Goal: Transaction & Acquisition: Book appointment/travel/reservation

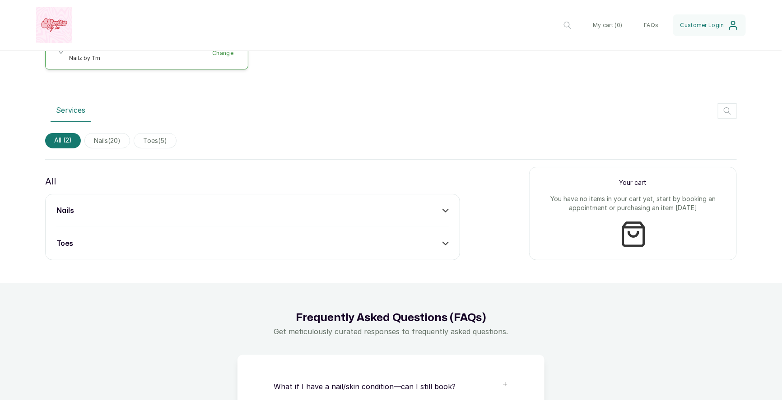
scroll to position [197, 0]
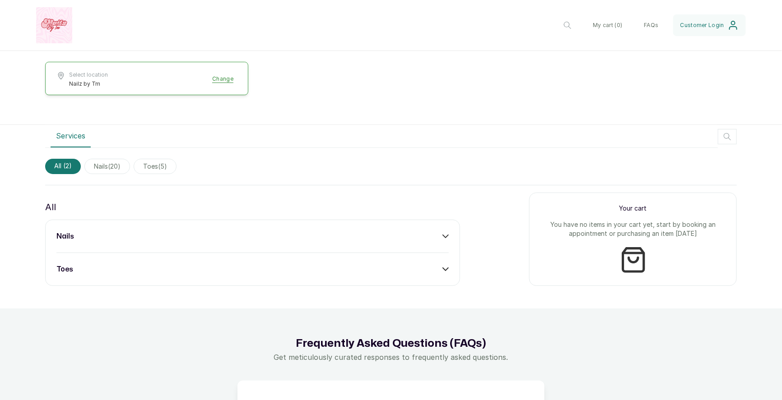
click at [229, 218] on div "All nails toes" at bounding box center [252, 243] width 415 height 86
click at [221, 233] on div "nails" at bounding box center [252, 236] width 392 height 11
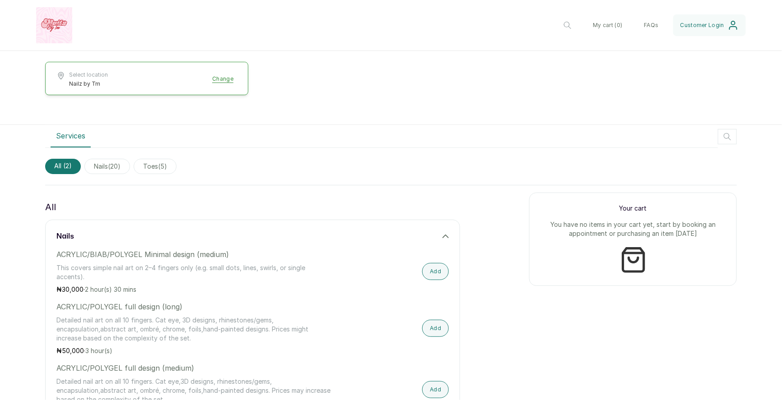
scroll to position [301, 0]
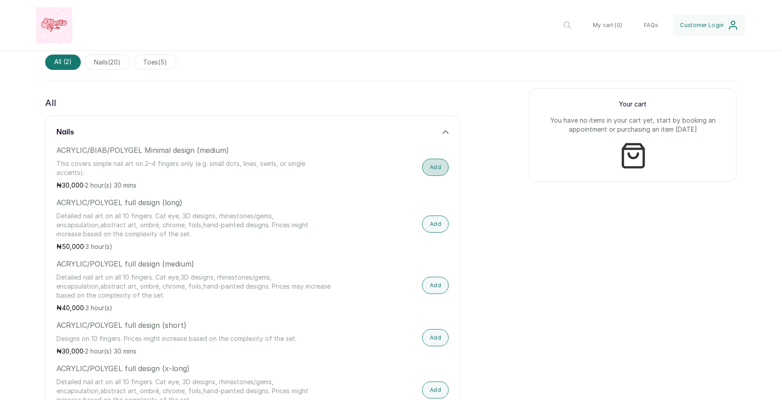
click at [444, 168] on button "Add" at bounding box center [435, 167] width 27 height 17
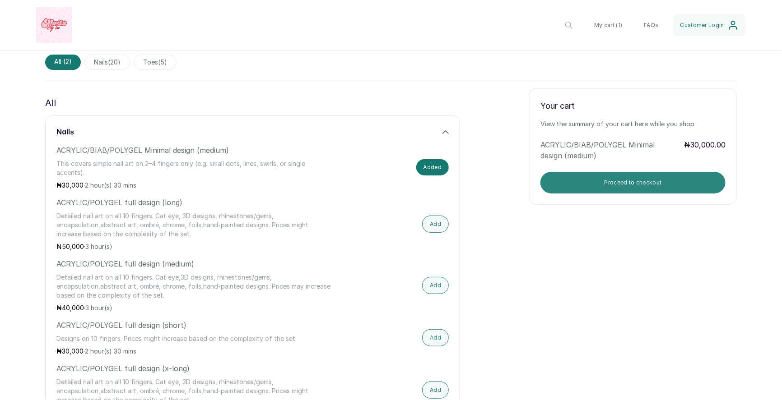
click at [578, 192] on button "Proceed to checkout" at bounding box center [632, 183] width 185 height 22
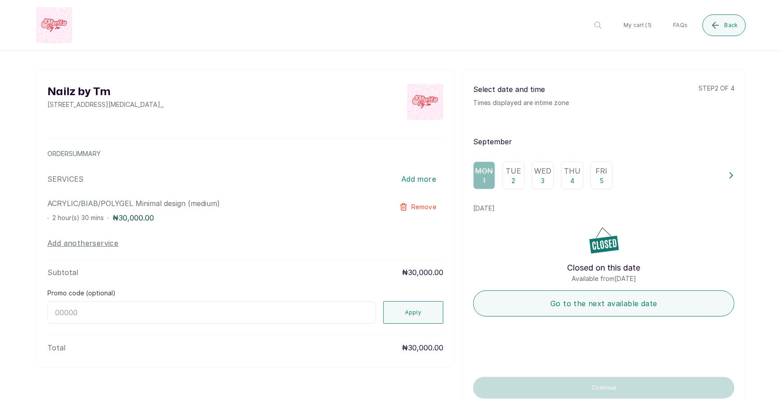
click at [514, 178] on p "2" at bounding box center [514, 181] width 4 height 9
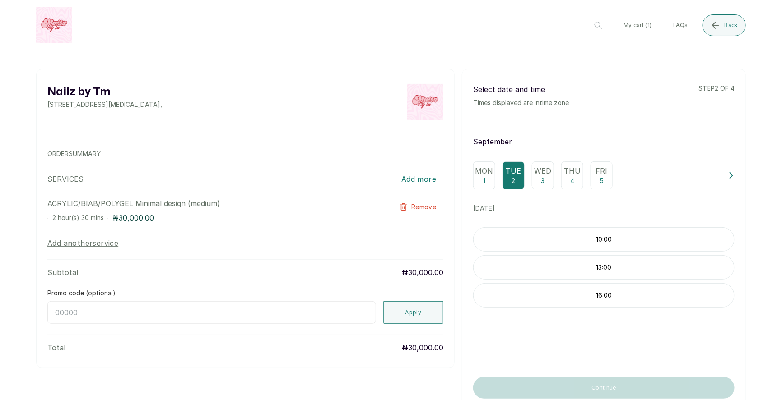
click at [495, 175] on div "Mon 1 Tue 2 Wed 3 Thu 4 Fri 5" at bounding box center [597, 176] width 248 height 28
click at [483, 178] on p "1" at bounding box center [484, 181] width 2 height 9
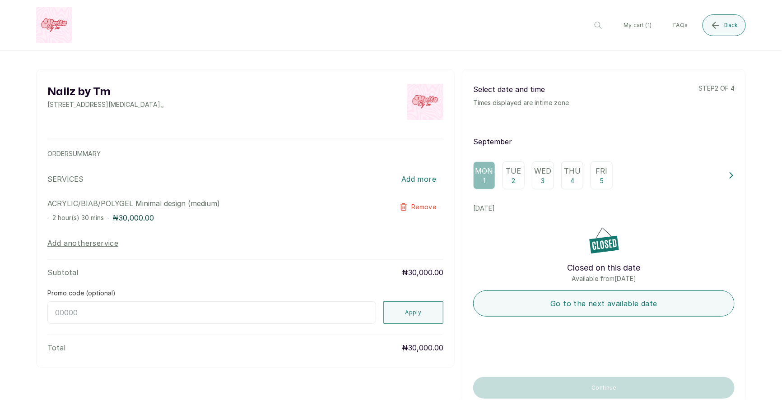
click at [721, 183] on div "Mon 1 Tue 2 Wed 3 Thu 4 Fri 5" at bounding box center [597, 176] width 248 height 28
click at [730, 174] on icon at bounding box center [731, 175] width 6 height 6
click at [496, 177] on p "11" at bounding box center [498, 181] width 5 height 9
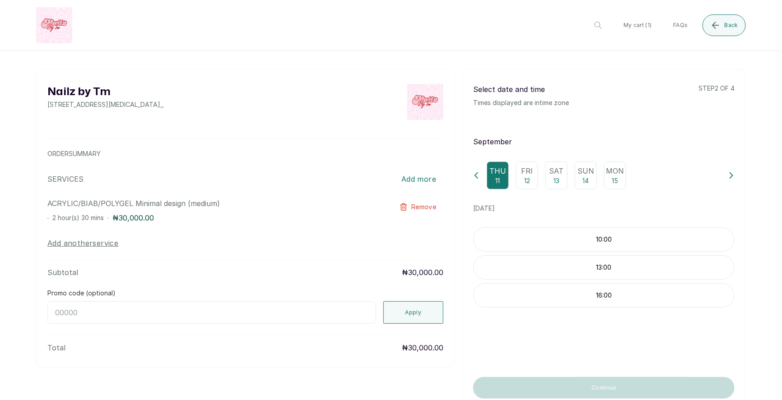
click at [609, 238] on p "10:00" at bounding box center [604, 239] width 260 height 9
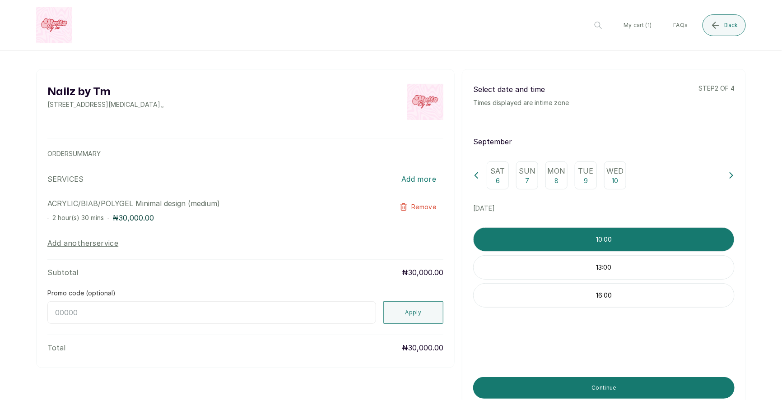
scroll to position [35, 0]
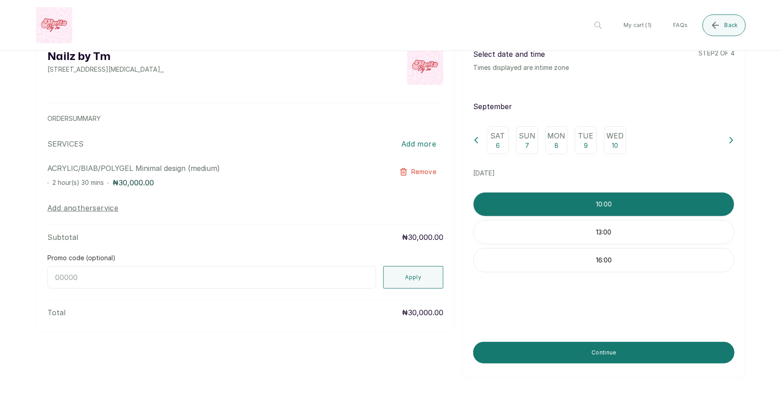
click at [733, 135] on button at bounding box center [731, 140] width 6 height 28
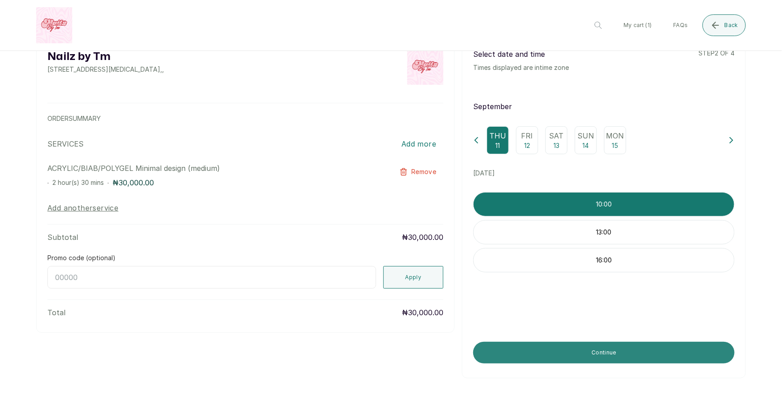
click at [588, 353] on button "Continue" at bounding box center [603, 353] width 261 height 22
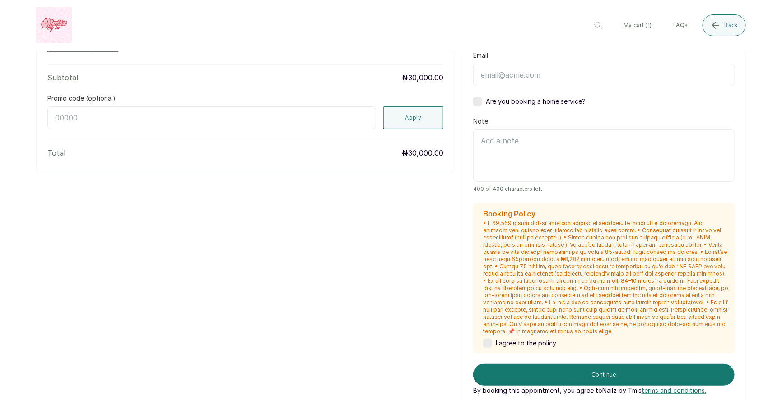
scroll to position [199, 0]
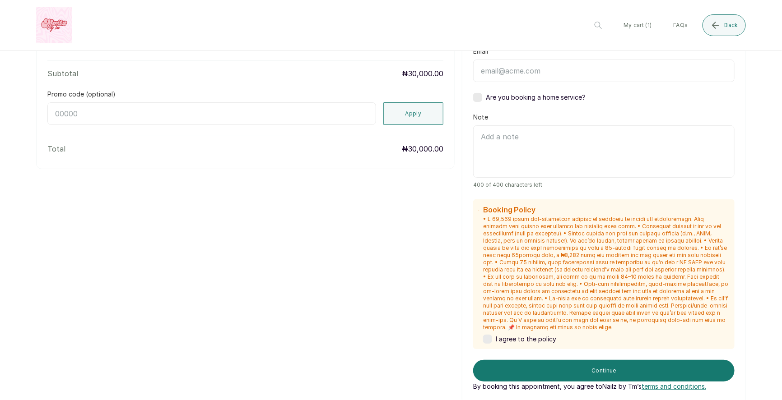
click at [491, 335] on label at bounding box center [487, 339] width 9 height 9
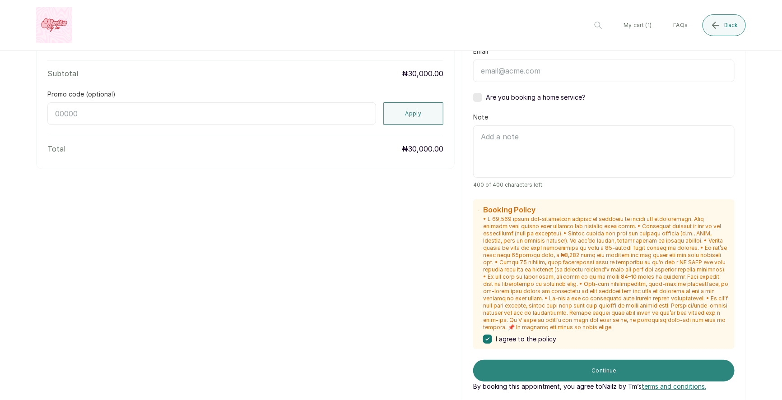
click at [573, 360] on button "Continue" at bounding box center [603, 371] width 261 height 22
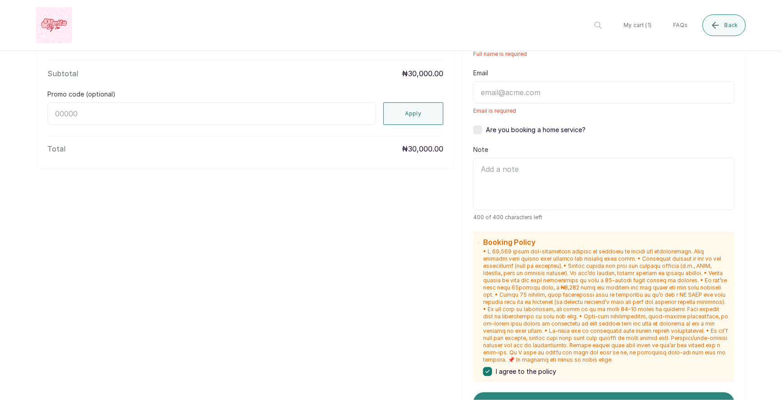
scroll to position [0, 0]
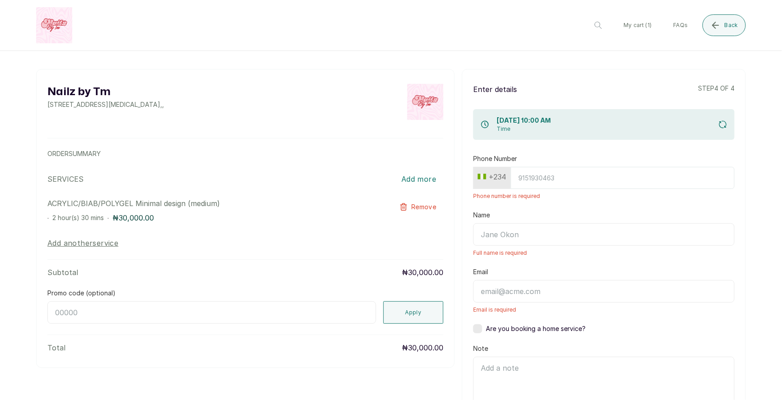
type input "8138915419"
type input "Temitope Deborah Orisabiyi"
type input "temitopedeborah1234@gmail.com"
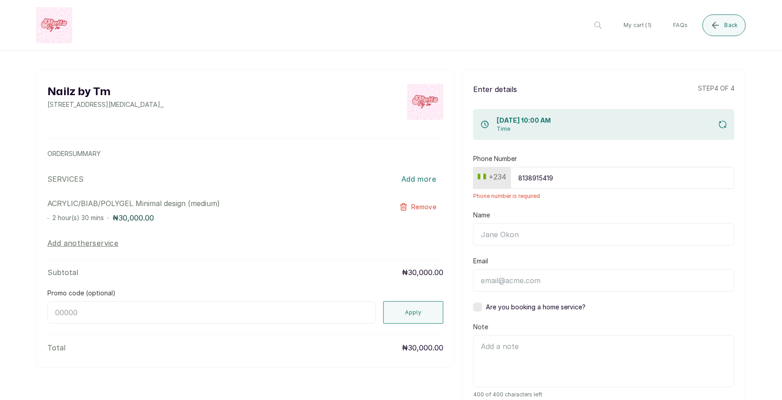
click at [567, 237] on input "Name" at bounding box center [603, 234] width 261 height 23
type input "Temitope Deborah Orisabiyi"
type input "temitopedeborah1234@gmail.com"
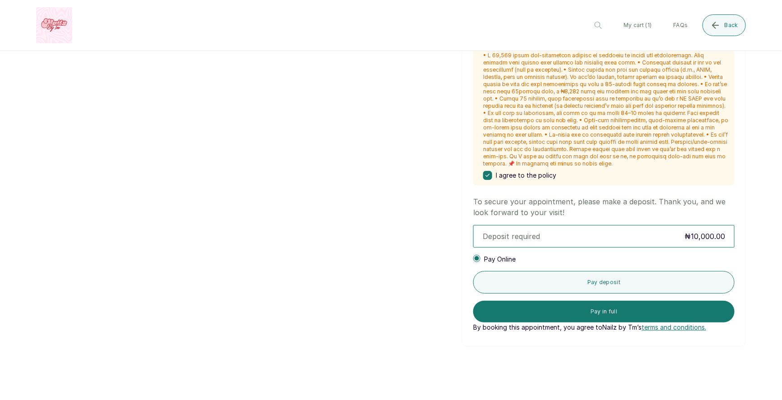
scroll to position [388, 0]
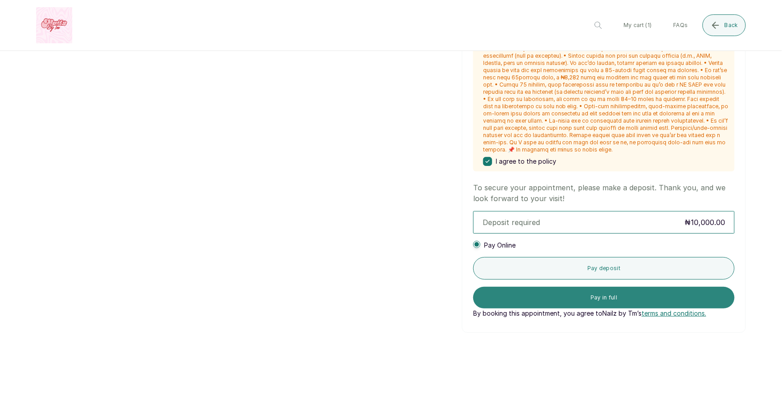
click at [554, 288] on button "Pay in full" at bounding box center [603, 298] width 261 height 22
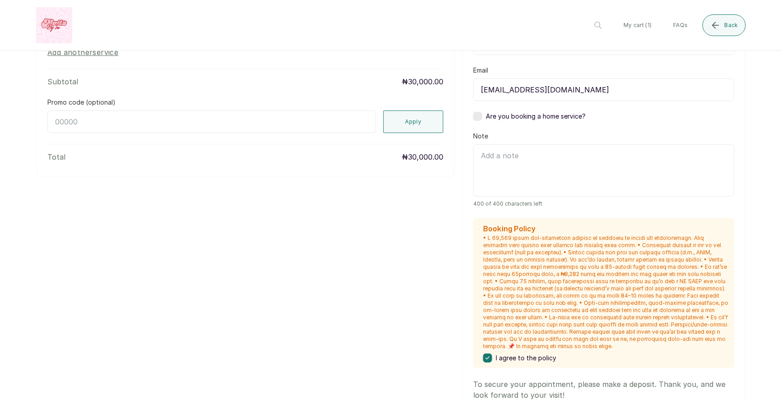
scroll to position [0, 0]
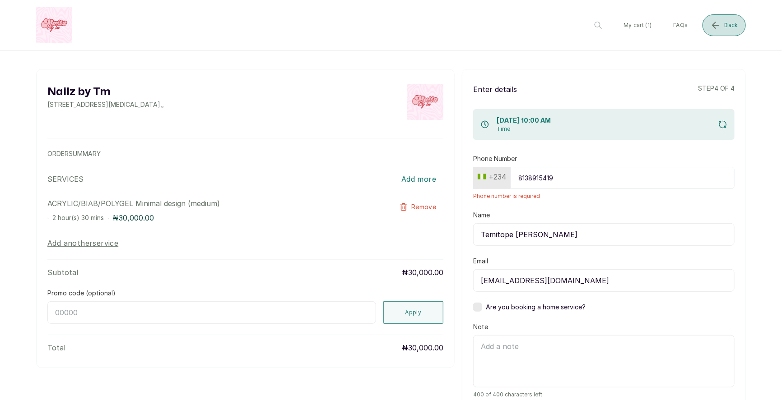
click at [730, 28] on span "Back" at bounding box center [732, 25] width 14 height 7
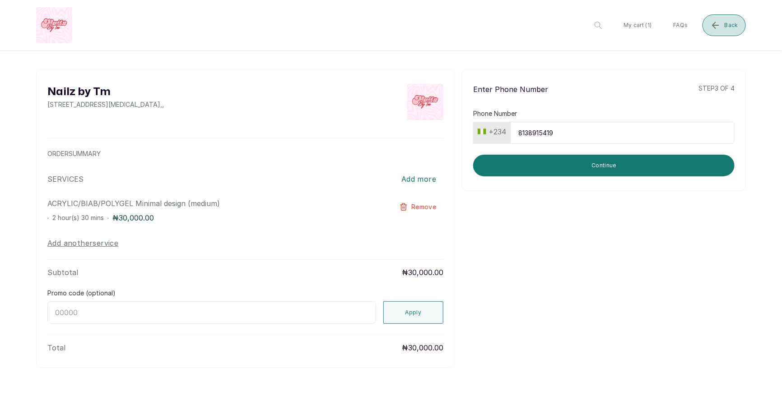
click at [730, 28] on span "Back" at bounding box center [732, 25] width 14 height 7
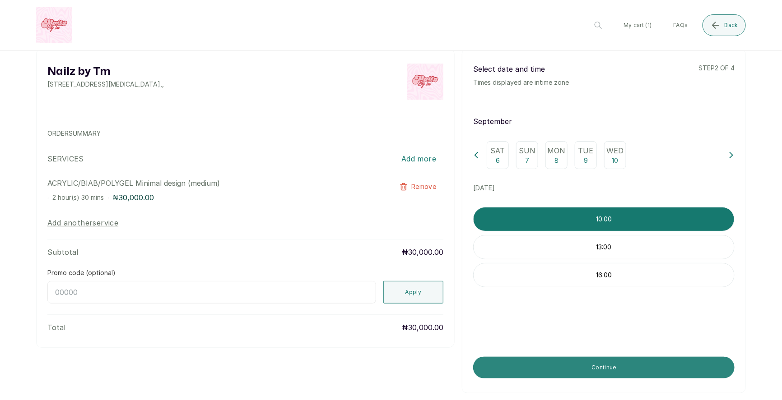
scroll to position [19, 0]
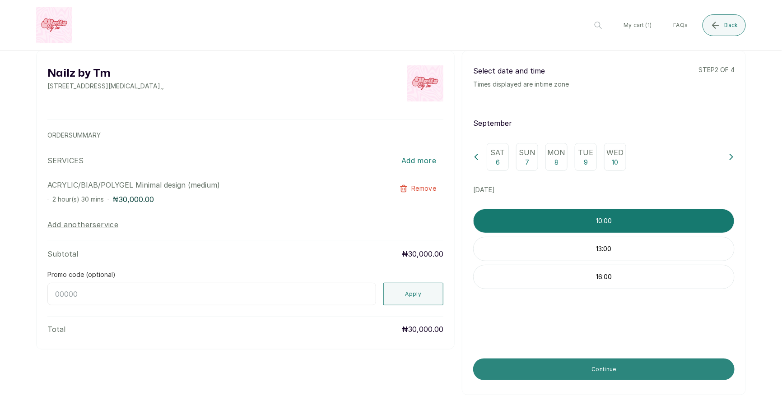
click at [580, 371] on button "Continue" at bounding box center [603, 370] width 261 height 22
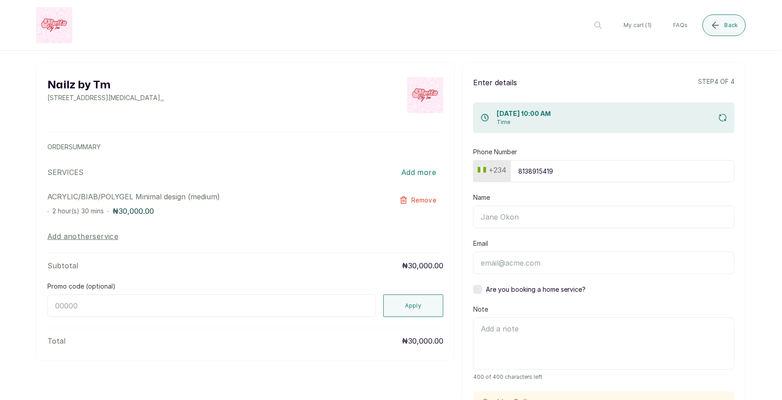
scroll to position [0, 0]
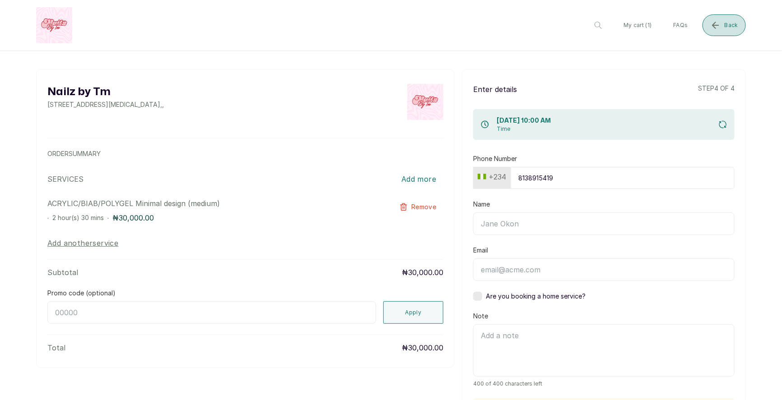
click at [725, 24] on button "Back" at bounding box center [723, 25] width 43 height 22
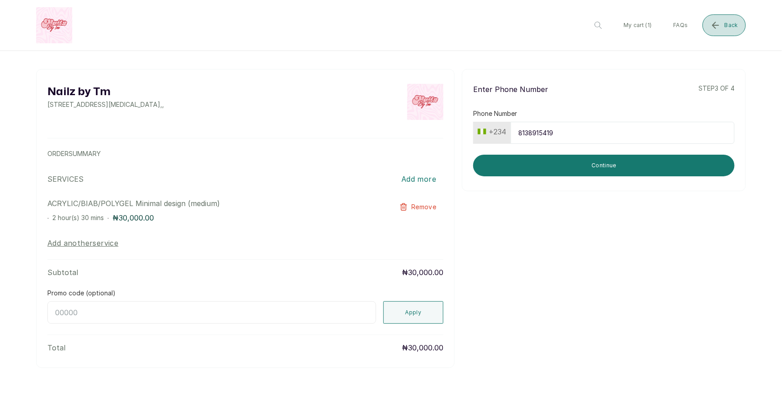
click at [713, 30] on icon "submit" at bounding box center [715, 25] width 11 height 11
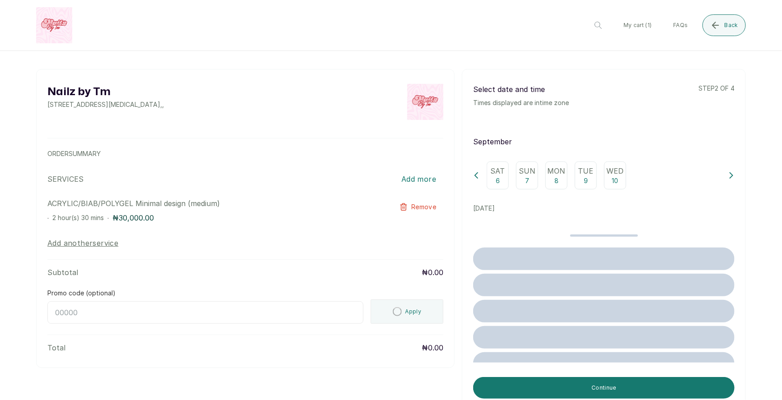
click at [734, 175] on icon at bounding box center [731, 175] width 6 height 6
click at [499, 181] on p "11" at bounding box center [498, 181] width 5 height 9
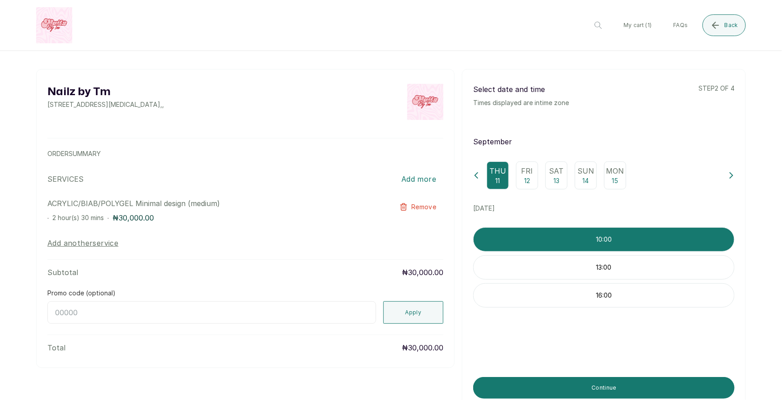
scroll to position [35, 0]
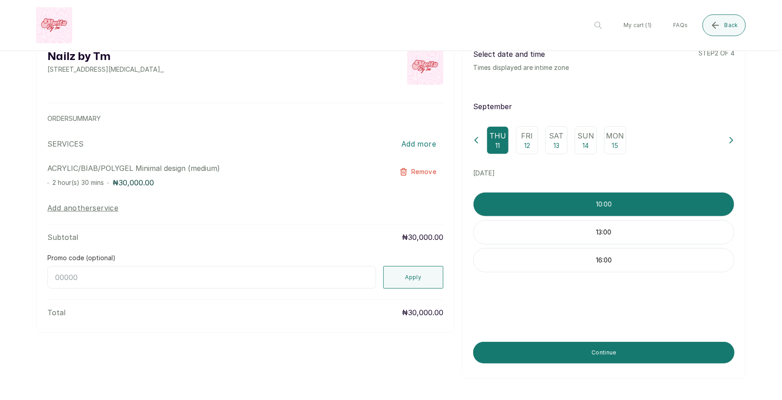
click at [598, 230] on p "13:00" at bounding box center [604, 232] width 260 height 9
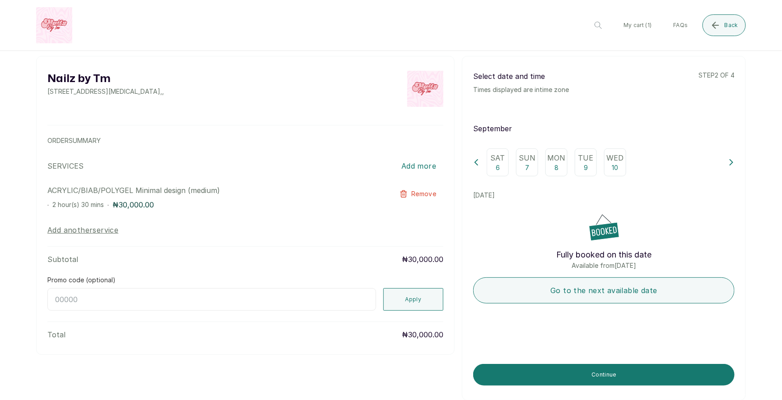
scroll to position [5, 0]
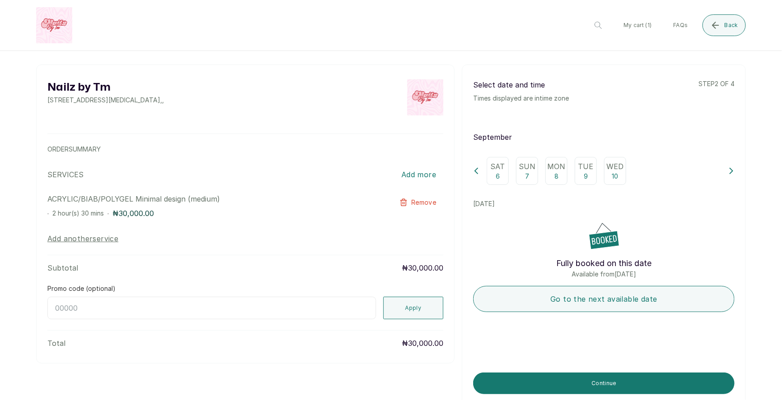
click at [725, 173] on div "Sat 6 Sun 7 Mon 8 Tue 9 Wed 10" at bounding box center [603, 171] width 261 height 28
click at [733, 176] on button at bounding box center [731, 171] width 6 height 28
click at [529, 177] on p "12" at bounding box center [527, 176] width 6 height 9
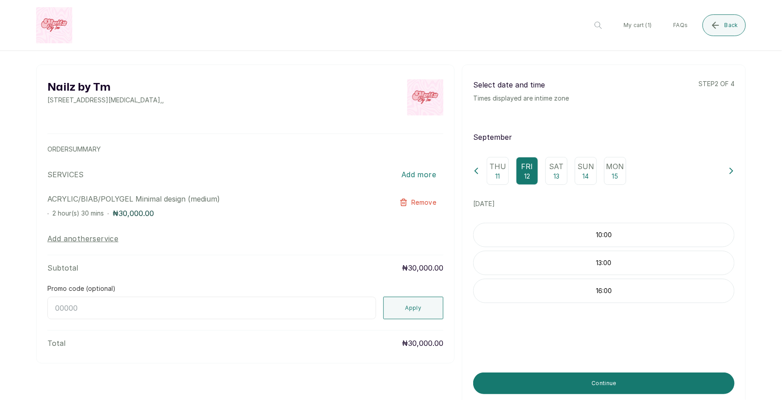
click at [493, 176] on div "Thu 11" at bounding box center [498, 171] width 22 height 28
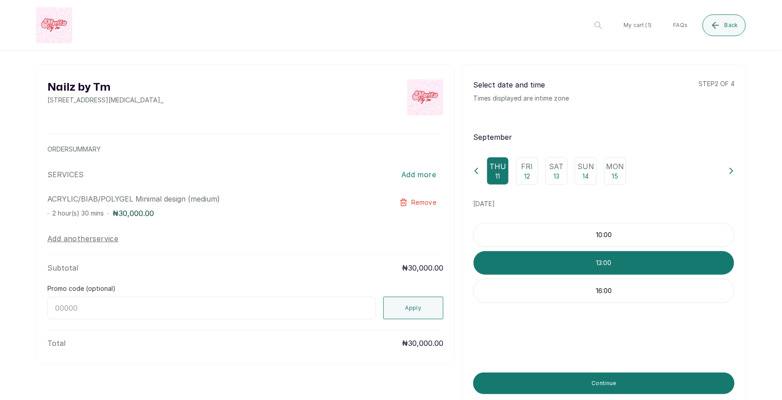
click at [611, 233] on p "10:00" at bounding box center [604, 235] width 260 height 9
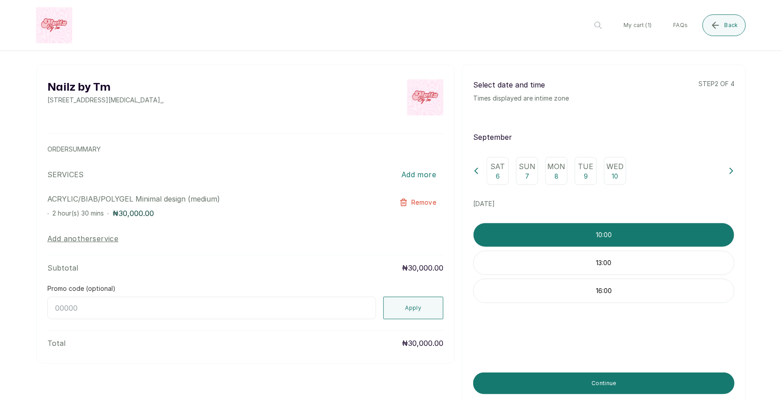
click at [729, 176] on button at bounding box center [731, 171] width 6 height 28
click at [603, 267] on div "13:00" at bounding box center [603, 263] width 261 height 24
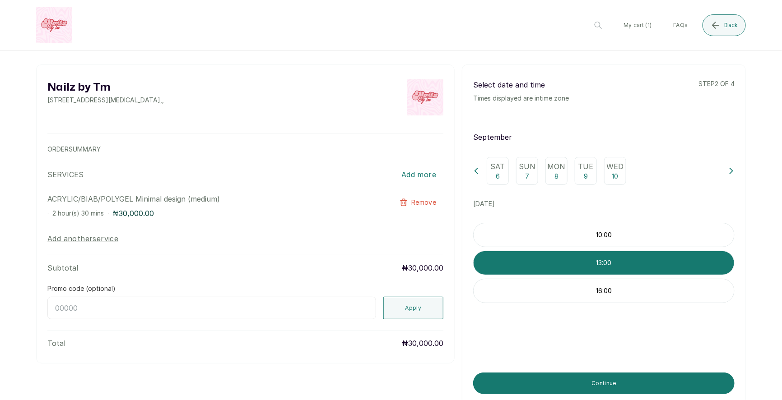
click at [731, 168] on icon at bounding box center [731, 170] width 3 height 5
click at [659, 237] on p "10:00" at bounding box center [604, 235] width 260 height 9
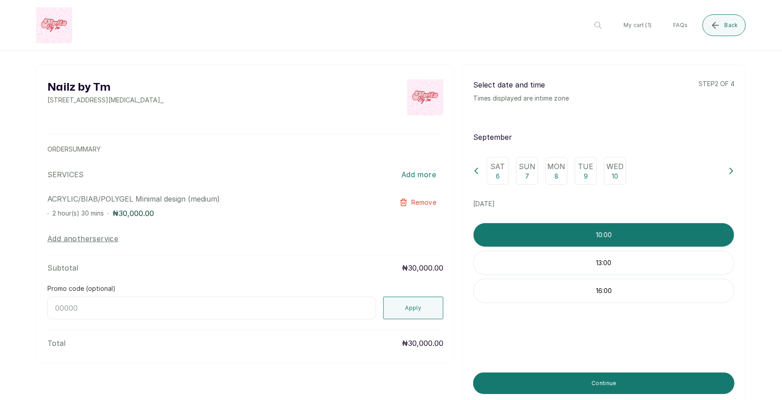
click at [727, 174] on div "Sat 6 Sun 7 Mon 8 Tue 9 Wed 10" at bounding box center [603, 171] width 261 height 28
click at [734, 167] on button at bounding box center [731, 171] width 6 height 28
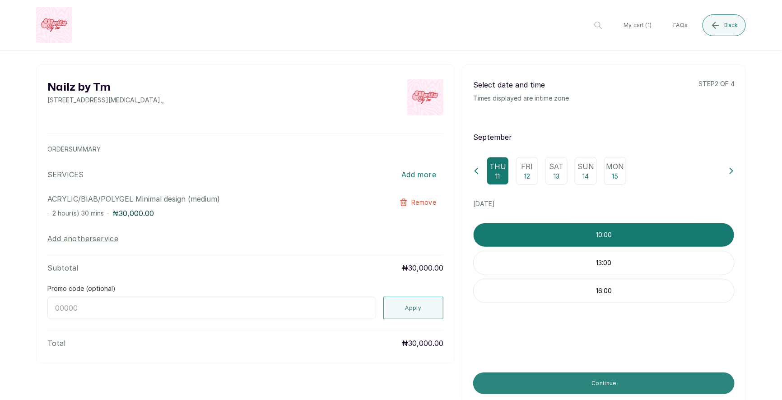
click at [588, 374] on button "Continue" at bounding box center [603, 384] width 261 height 22
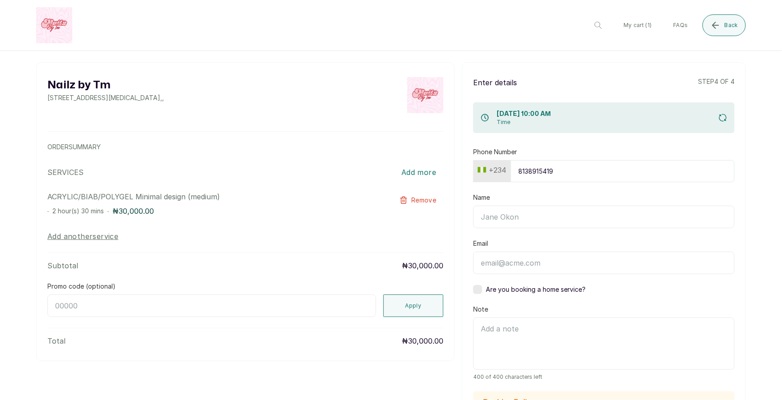
scroll to position [0, 0]
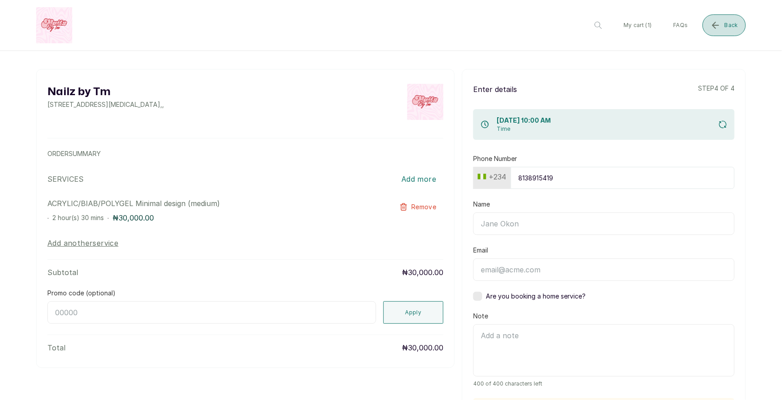
click at [718, 30] on icon "submit" at bounding box center [715, 25] width 11 height 11
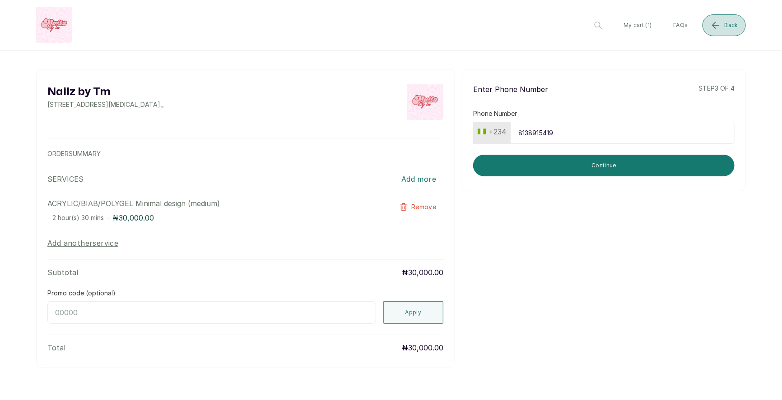
click at [723, 23] on button "Back" at bounding box center [723, 25] width 43 height 22
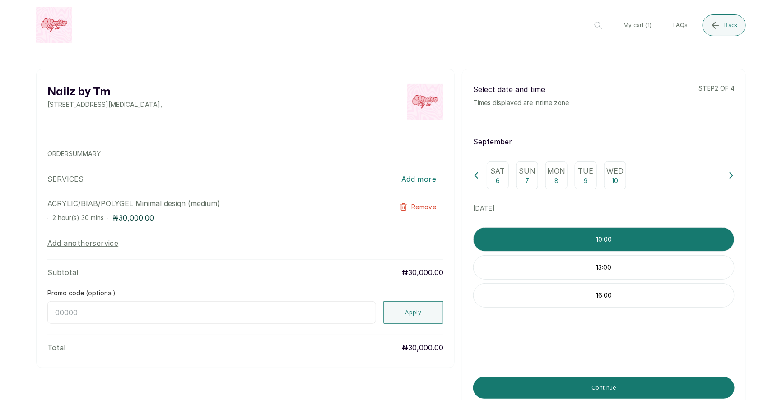
click at [477, 178] on icon at bounding box center [476, 175] width 3 height 5
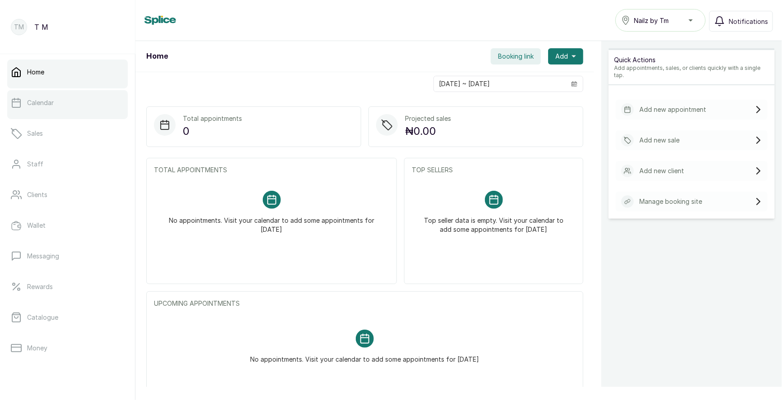
click at [79, 99] on link "Calendar" at bounding box center [67, 102] width 121 height 25
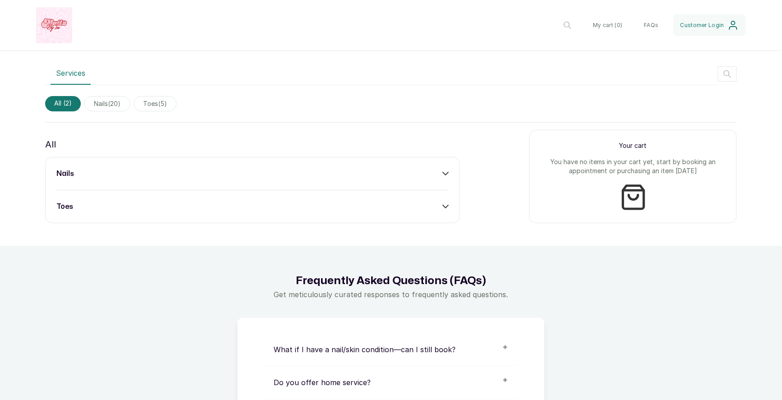
scroll to position [328, 0]
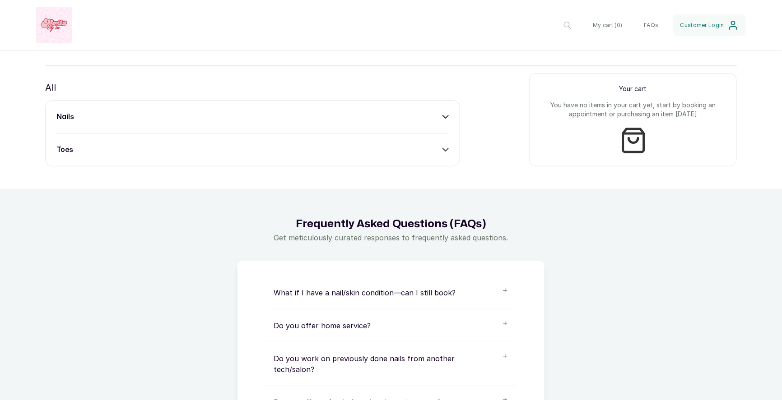
click at [333, 113] on div "nails" at bounding box center [252, 117] width 392 height 11
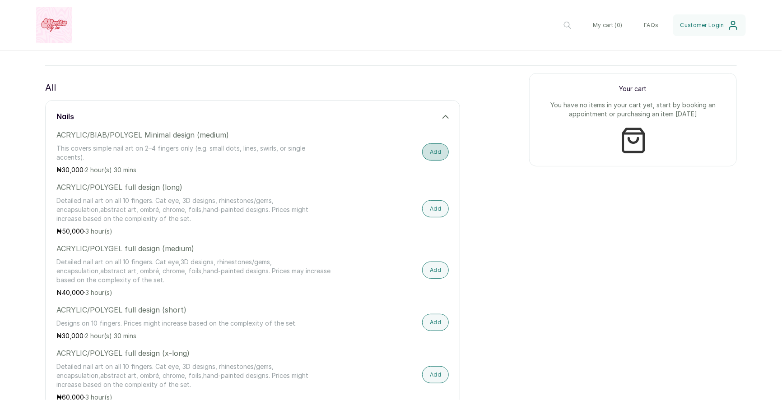
click at [430, 153] on button "Add" at bounding box center [435, 152] width 27 height 17
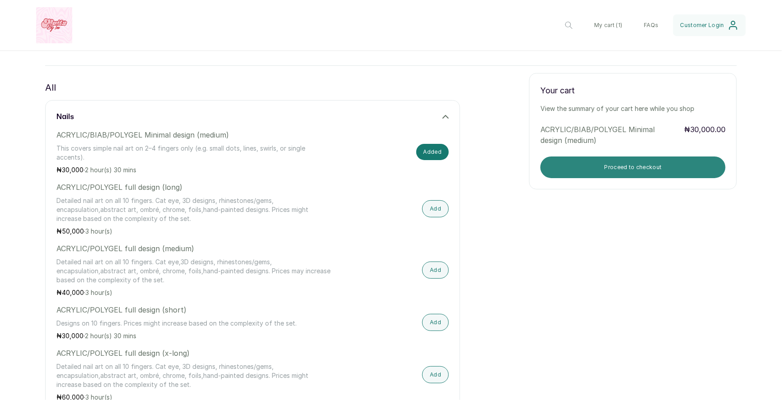
click at [607, 167] on button "Proceed to checkout" at bounding box center [632, 168] width 185 height 22
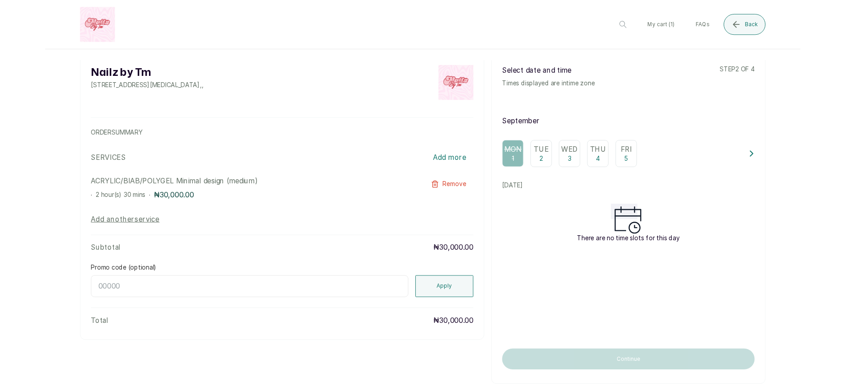
scroll to position [44, 0]
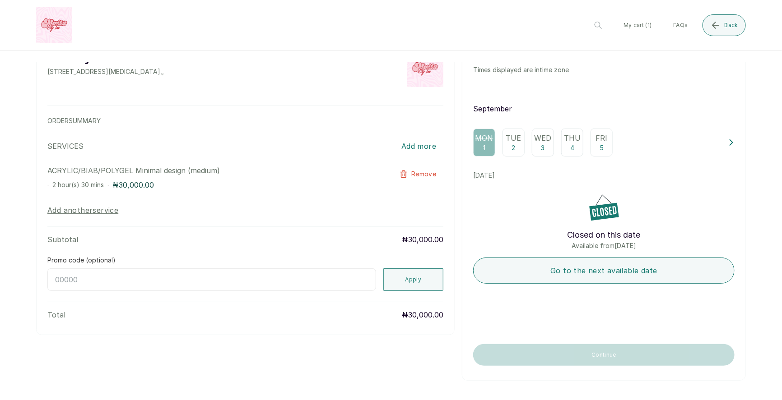
click at [514, 151] on p "2" at bounding box center [514, 148] width 4 height 9
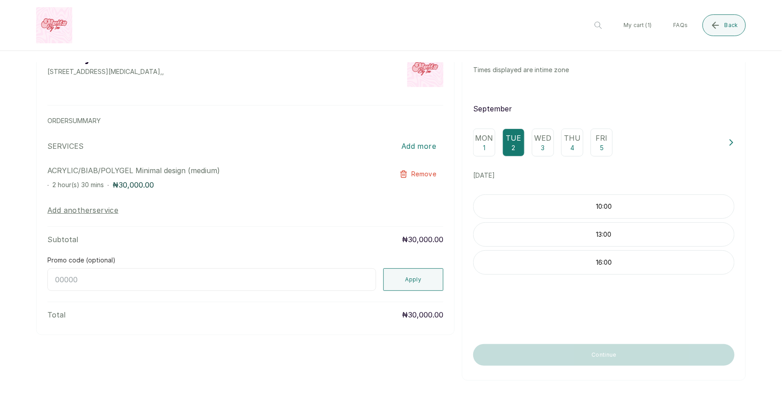
click at [548, 147] on div "Wed 3" at bounding box center [543, 143] width 22 height 28
click at [563, 153] on div "Thu 4" at bounding box center [572, 143] width 22 height 28
click at [488, 150] on div "Mon 1" at bounding box center [484, 143] width 22 height 28
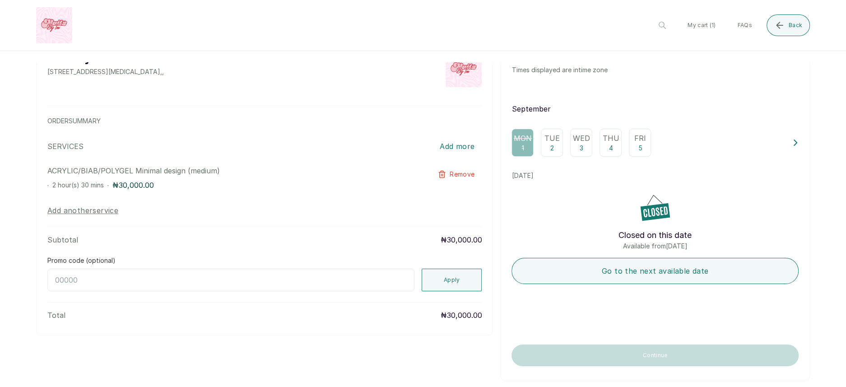
click at [643, 140] on p "Fri" at bounding box center [640, 138] width 12 height 11
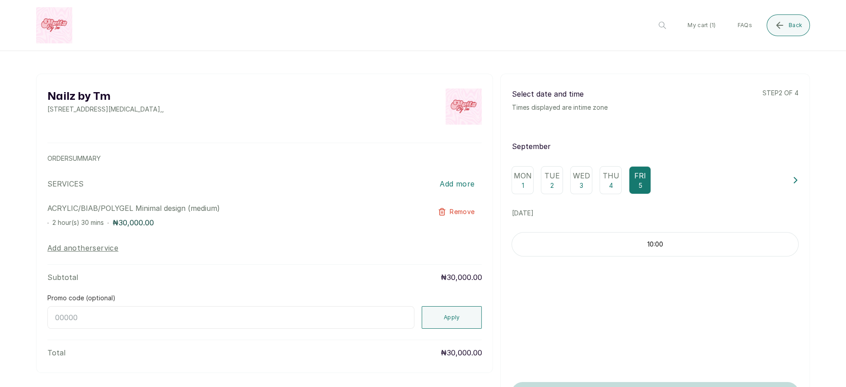
scroll to position [0, 0]
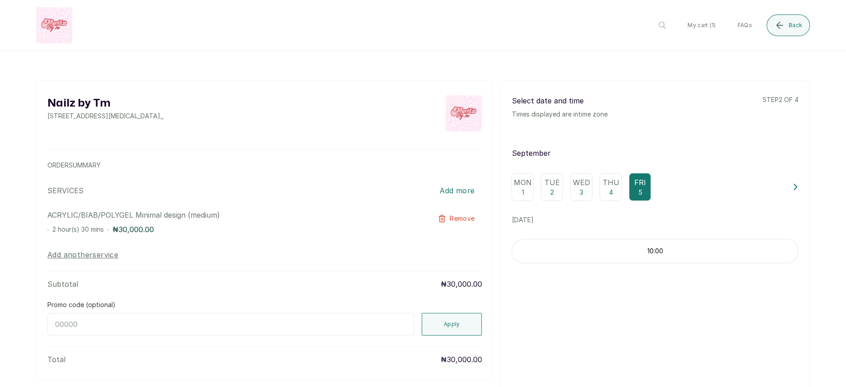
click at [781, 200] on button at bounding box center [795, 187] width 6 height 28
click at [781, 192] on button at bounding box center [795, 187] width 6 height 28
click at [513, 192] on button at bounding box center [514, 187] width 6 height 28
click at [596, 192] on p "8" at bounding box center [595, 192] width 4 height 9
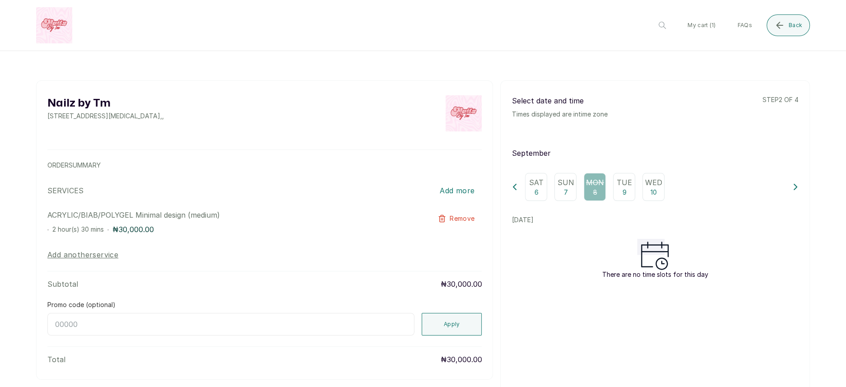
click at [618, 191] on div "Tue 9" at bounding box center [624, 187] width 22 height 28
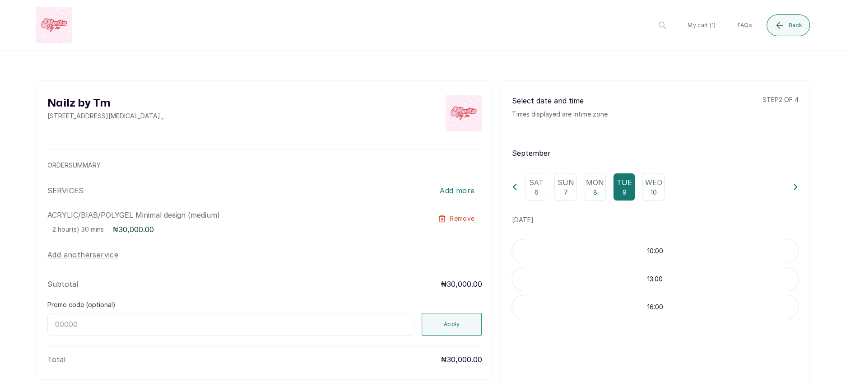
click at [654, 189] on p "10" at bounding box center [654, 192] width 6 height 9
click at [781, 188] on icon at bounding box center [795, 187] width 6 height 6
click at [567, 195] on p "12" at bounding box center [565, 192] width 6 height 9
click at [518, 180] on div "Thu 11 Fri 12 Sat 13 Sun 14 Mon 15" at bounding box center [654, 187] width 287 height 28
click at [516, 192] on button at bounding box center [514, 187] width 6 height 28
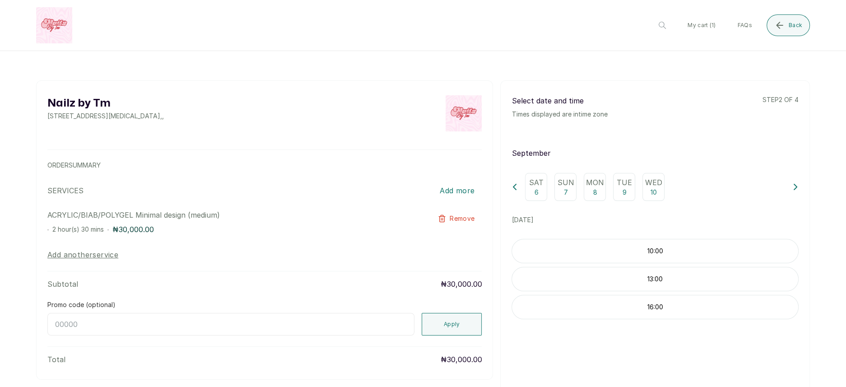
click at [516, 192] on button at bounding box center [514, 187] width 6 height 28
click at [639, 189] on p "5" at bounding box center [640, 192] width 4 height 9
